Goal: Task Accomplishment & Management: Manage account settings

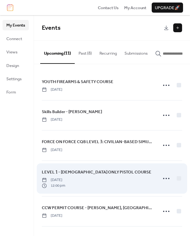
click at [115, 181] on div "LEVEL 1 - [DEMOGRAPHIC_DATA] ONLY PISTOL COURSE [DATE] 12:00 pm" at bounding box center [98, 179] width 112 height 20
click at [116, 172] on span "LEVEL 1 - [DEMOGRAPHIC_DATA] ONLY PISTOL COURSE" at bounding box center [96, 172] width 109 height 6
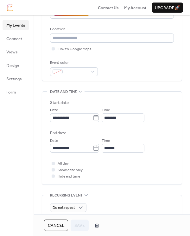
scroll to position [124, 0]
click at [55, 169] on div at bounding box center [52, 169] width 3 height 3
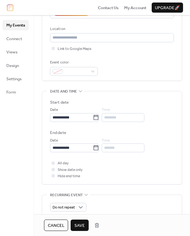
click at [81, 224] on span "Save" at bounding box center [79, 225] width 10 height 6
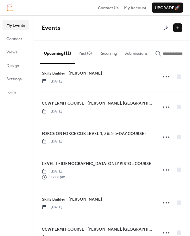
scroll to position [160, 0]
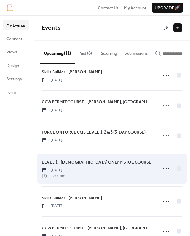
click at [138, 172] on div "LEVEL 1 - [DEMOGRAPHIC_DATA] ONLY PISTOL COURSE [DATE] 12:00 pm" at bounding box center [98, 169] width 112 height 20
click at [118, 166] on span "LEVEL 1 - [DEMOGRAPHIC_DATA] ONLY PISTOL COURSE" at bounding box center [96, 162] width 109 height 6
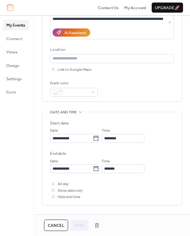
scroll to position [104, 0]
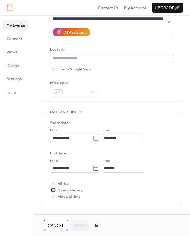
click at [80, 190] on span "Show date only" at bounding box center [69, 190] width 25 height 6
click at [81, 225] on span "Save" at bounding box center [79, 225] width 10 height 6
